Goal: Transaction & Acquisition: Purchase product/service

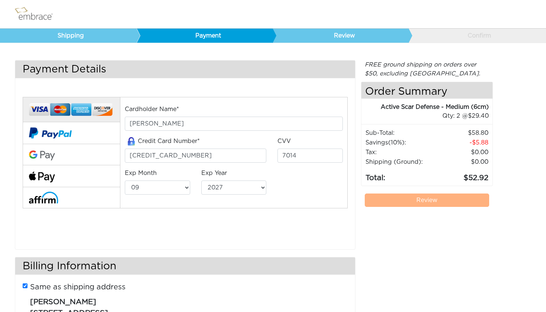
select select "9"
select select "2027"
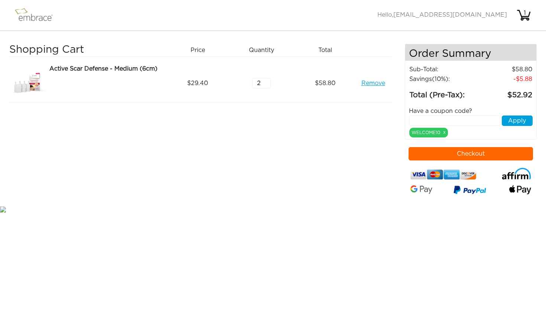
click at [473, 155] on button "Checkout" at bounding box center [471, 153] width 124 height 13
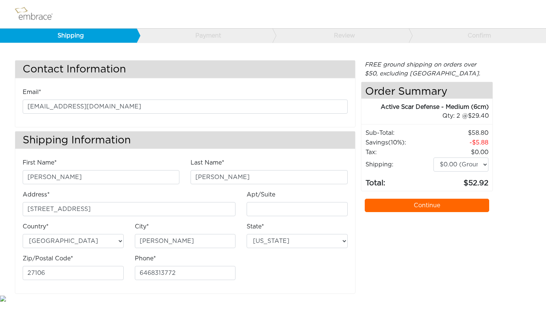
select select "NC"
click at [392, 205] on link "Continue" at bounding box center [427, 205] width 124 height 13
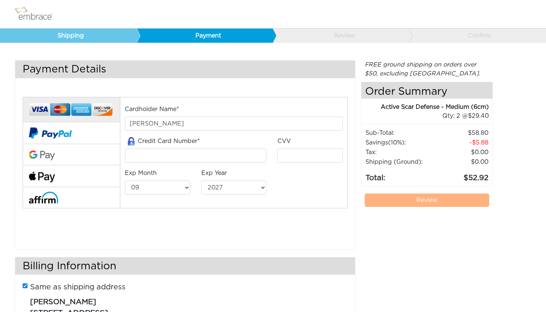
select select "9"
select select "2027"
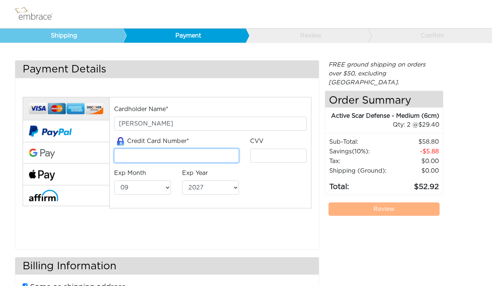
click at [133, 153] on input "tel" at bounding box center [176, 156] width 124 height 14
type input "4211566115327923"
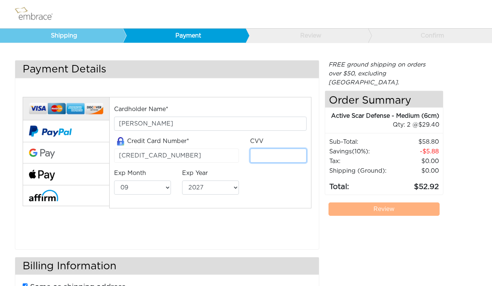
click at [267, 160] on input "tel" at bounding box center [278, 156] width 57 height 14
type input "229"
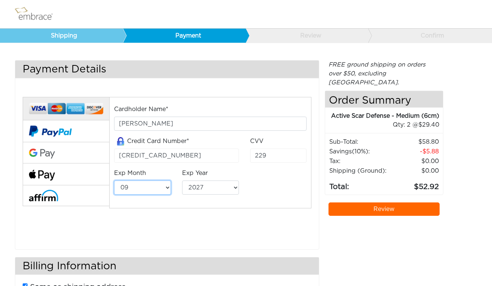
select select "3"
select select "2028"
click at [353, 209] on link "Review" at bounding box center [383, 208] width 111 height 13
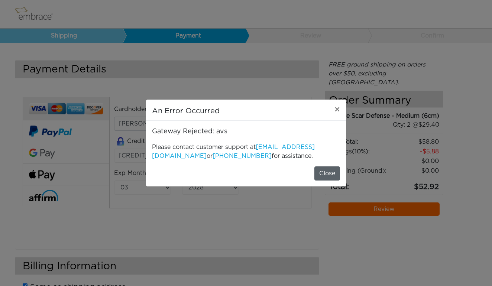
click at [325, 172] on button "Close" at bounding box center [327, 173] width 26 height 14
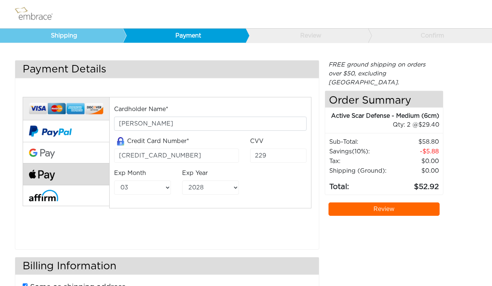
click at [47, 173] on img at bounding box center [42, 175] width 26 height 11
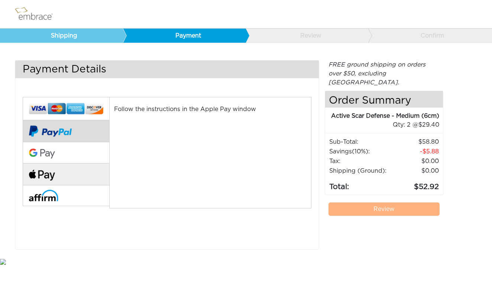
click at [81, 136] on button at bounding box center [66, 131] width 87 height 22
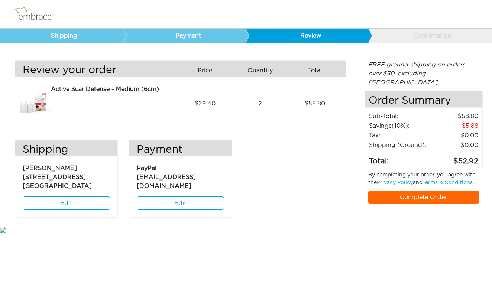
click at [403, 191] on link "Complete Order" at bounding box center [423, 197] width 111 height 13
